Goal: Transaction & Acquisition: Purchase product/service

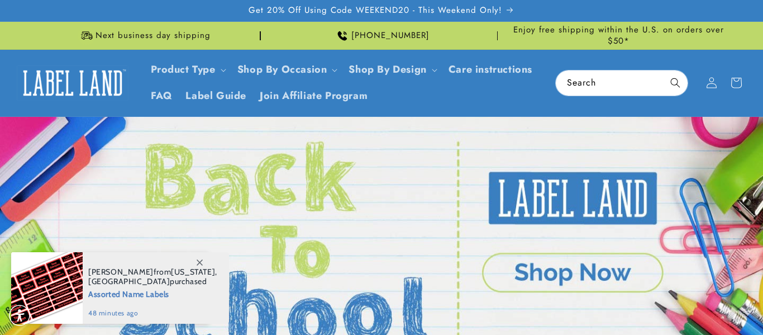
click at [201, 261] on icon at bounding box center [200, 262] width 6 height 6
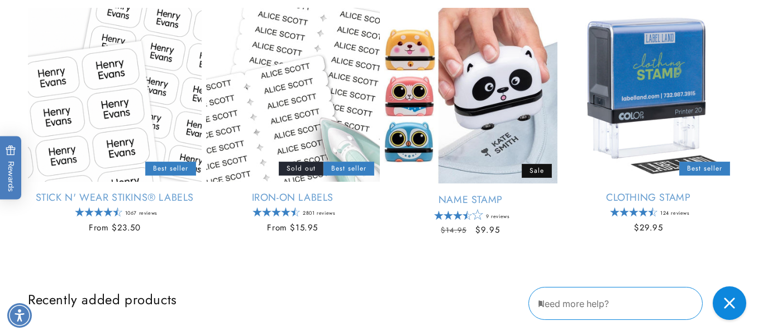
scroll to position [450, 0]
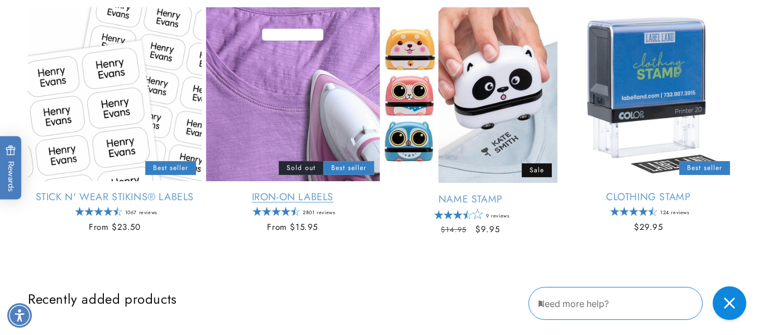
click at [297, 191] on link "Iron-On Labels" at bounding box center [293, 197] width 174 height 13
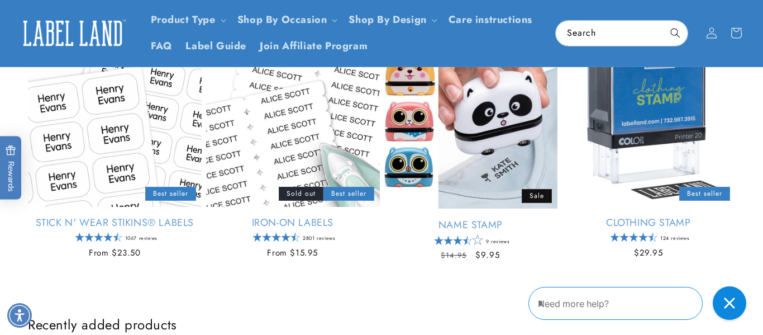
scroll to position [420, 0]
